Goal: Check status: Check status

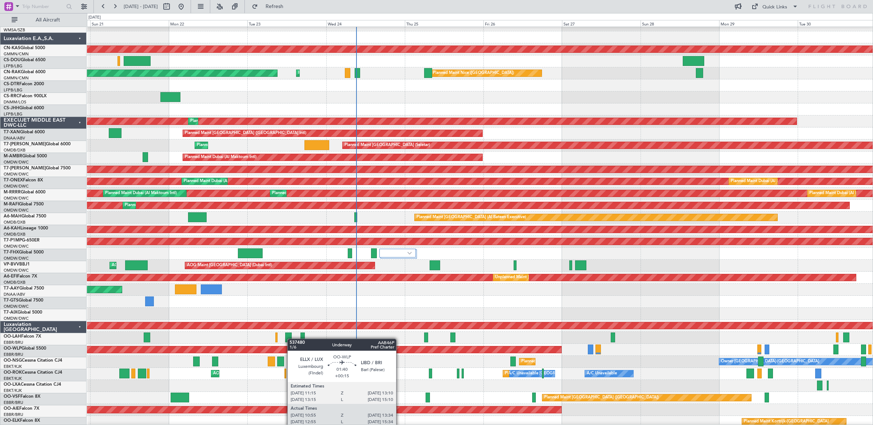
scroll to position [214, 0]
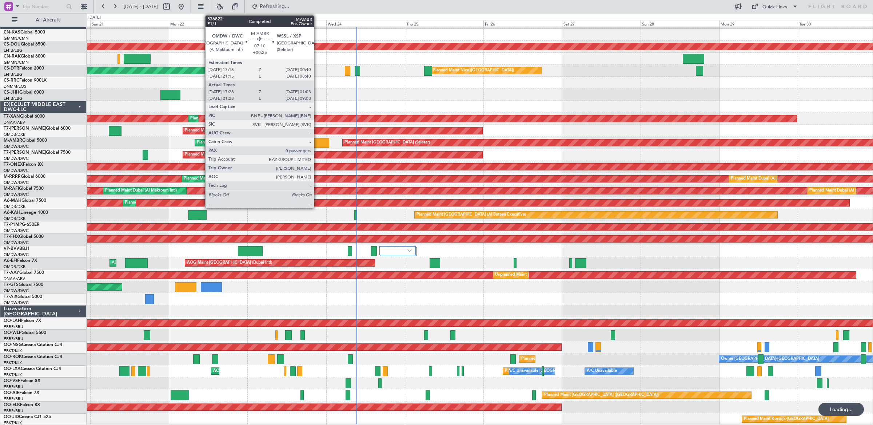
click at [318, 141] on div at bounding box center [317, 143] width 25 height 10
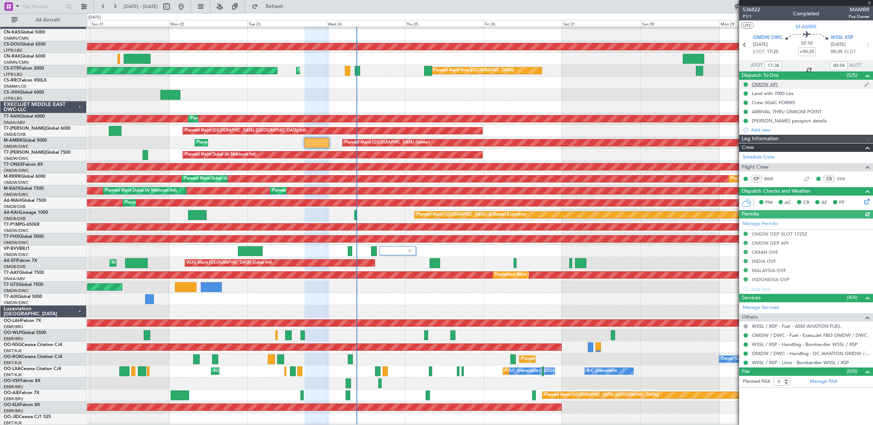
type input "Dherander Fithani (DHF)"
type input "7298"
click at [843, 176] on link "SVK" at bounding box center [845, 178] width 16 height 7
type input "Dherander Fithani (DHF)"
type input "7298"
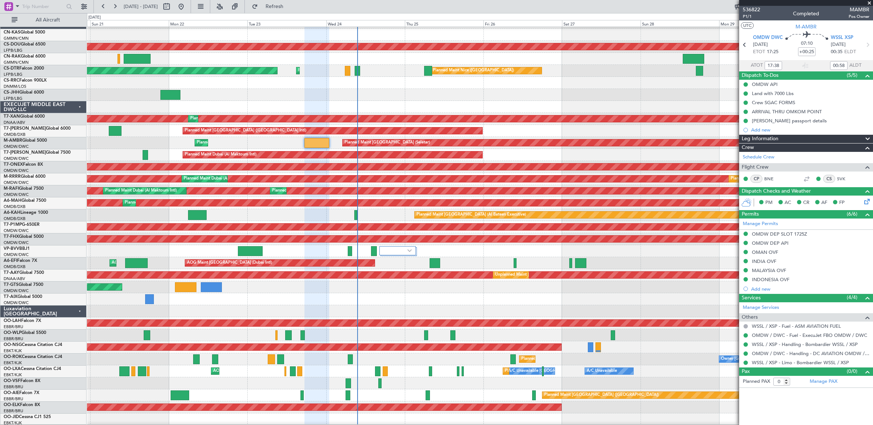
type input "Dherander Fithani (DHF)"
type input "7298"
type input "Dherander Fithani (DHF)"
type input "7298"
type input "Dherander Fithani (DHF)"
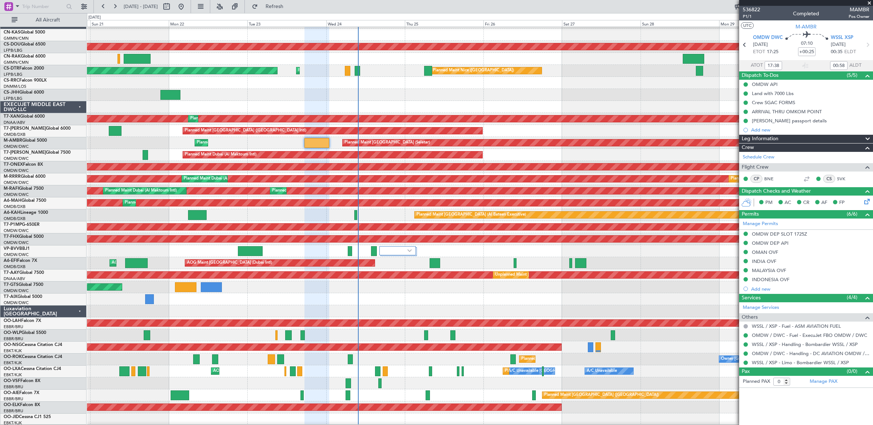
type input "7298"
